Goal: Task Accomplishment & Management: Use online tool/utility

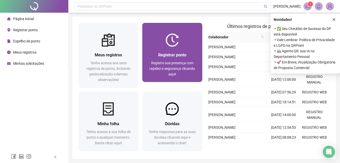
click at [176, 37] on img at bounding box center [172, 39] width 13 height 13
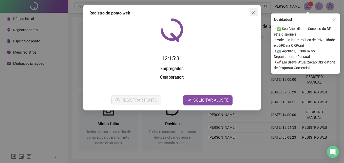
click at [255, 12] on span "Close" at bounding box center [253, 12] width 8 height 4
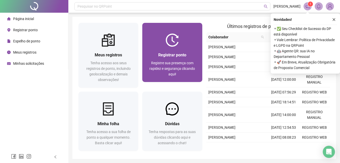
click at [190, 38] on div at bounding box center [172, 39] width 60 height 13
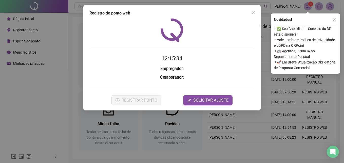
drag, startPoint x: 256, startPoint y: 12, endPoint x: 237, endPoint y: 22, distance: 22.0
click at [254, 13] on span "Close" at bounding box center [253, 12] width 8 height 4
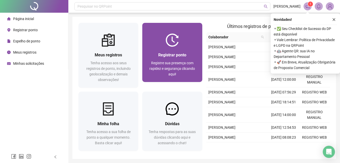
click at [184, 42] on div at bounding box center [172, 39] width 60 height 13
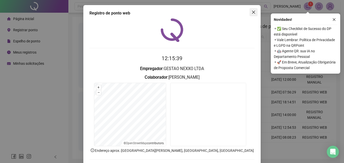
click at [253, 9] on button "Close" at bounding box center [253, 12] width 8 height 8
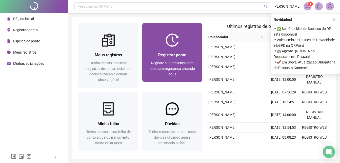
click at [187, 52] on div "Registrar ponto" at bounding box center [172, 55] width 48 height 6
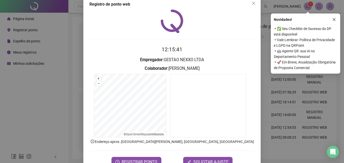
scroll to position [24, 0]
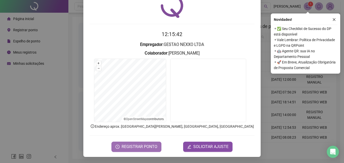
click at [136, 145] on span "REGISTRAR PONTO" at bounding box center [139, 146] width 36 height 6
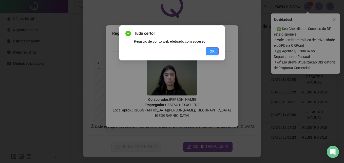
click at [217, 51] on button "OK" at bounding box center [212, 51] width 13 height 8
